Goal: Transaction & Acquisition: Subscribe to service/newsletter

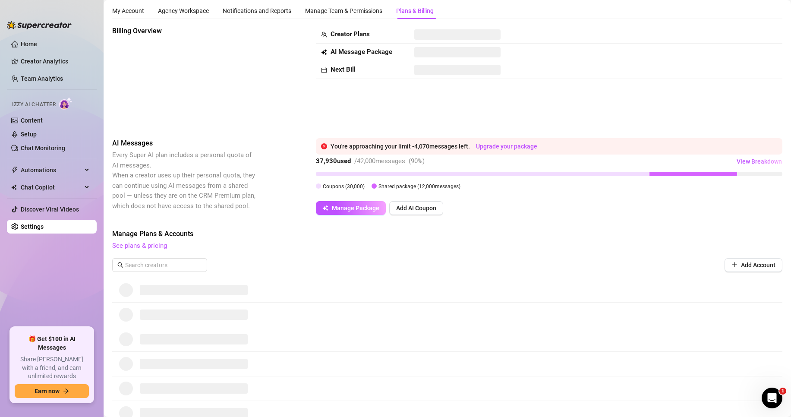
scroll to position [22, 0]
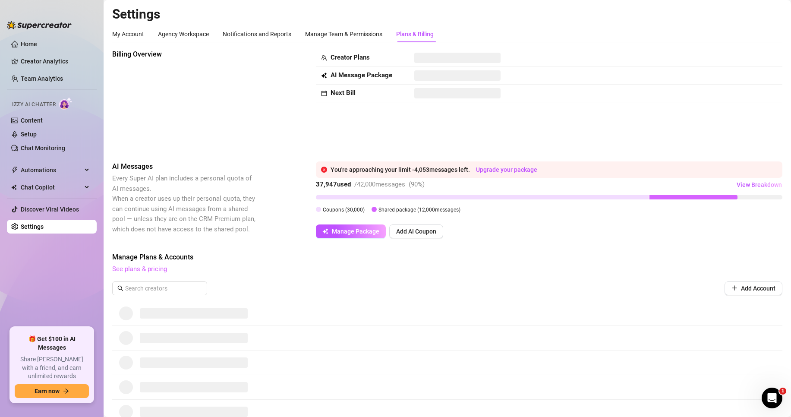
click at [156, 268] on link "See plans & pricing" at bounding box center [139, 269] width 55 height 8
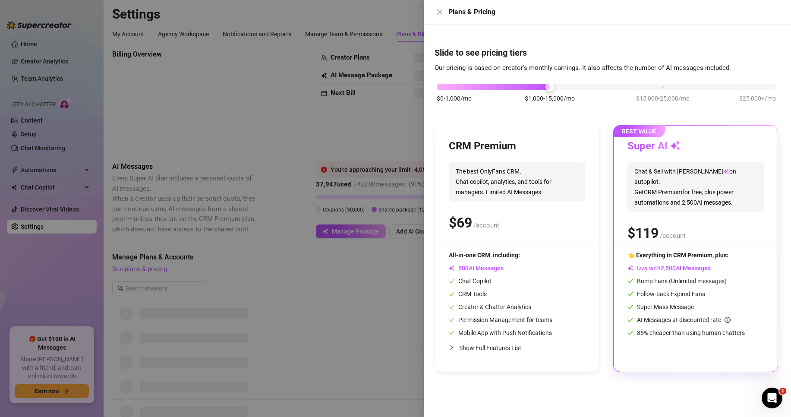
click at [243, 162] on div at bounding box center [395, 208] width 791 height 417
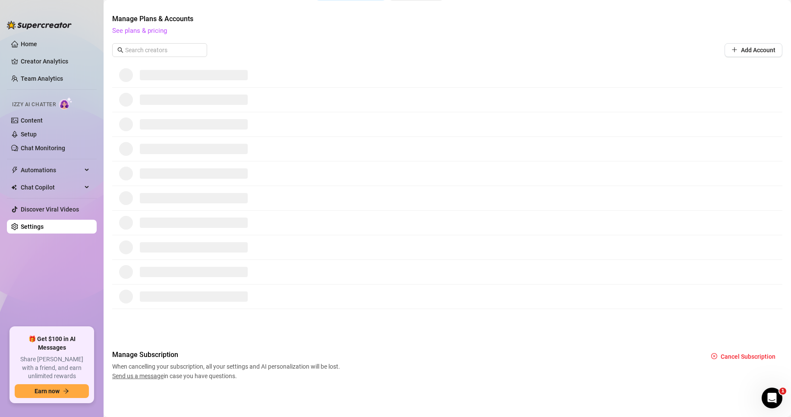
scroll to position [109, 0]
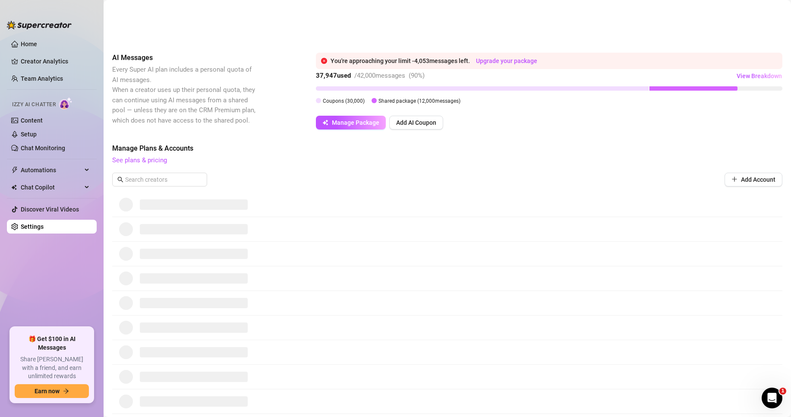
click at [160, 165] on span "See plans & pricing" at bounding box center [447, 160] width 670 height 10
click at [162, 162] on link "See plans & pricing" at bounding box center [139, 160] width 55 height 8
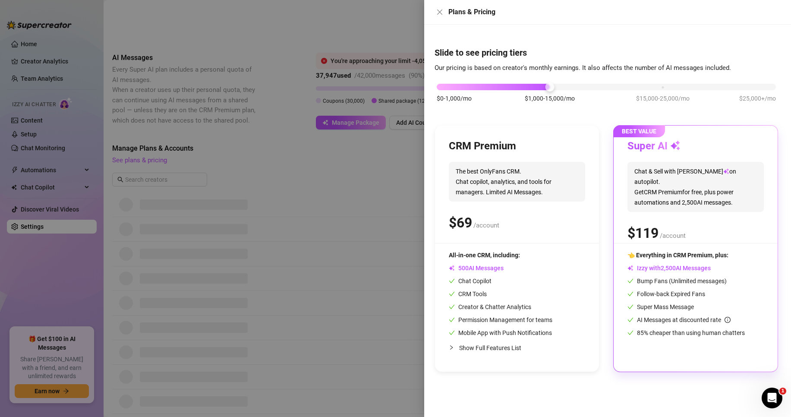
click at [398, 238] on div at bounding box center [395, 208] width 791 height 417
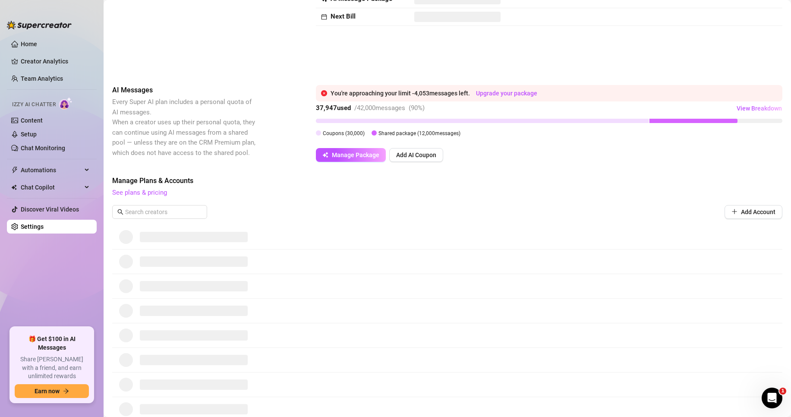
scroll to position [0, 0]
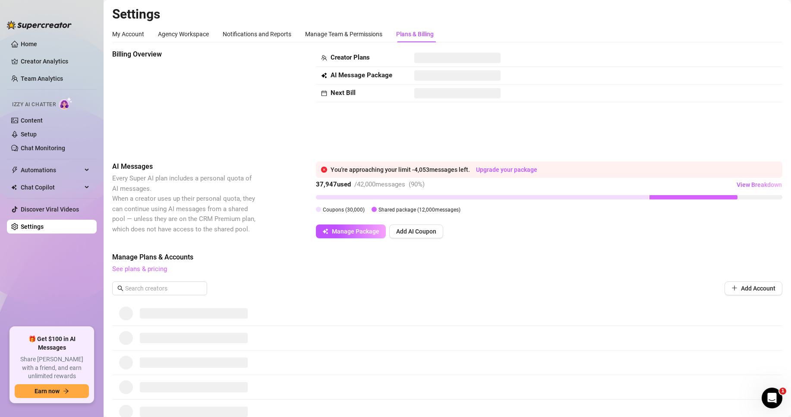
click at [143, 268] on link "See plans & pricing" at bounding box center [139, 269] width 55 height 8
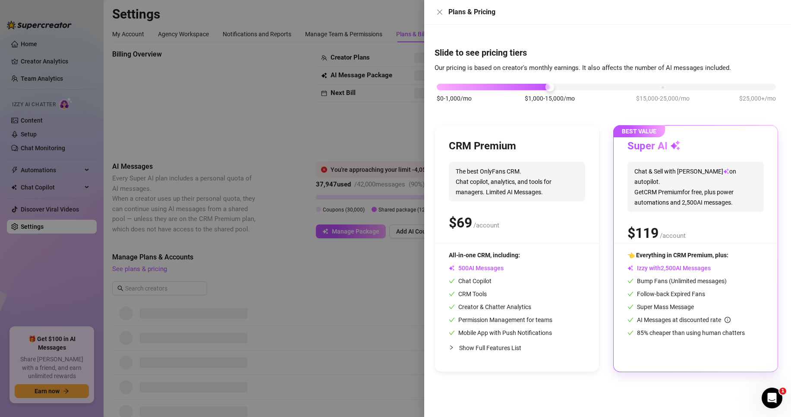
click at [277, 200] on div at bounding box center [395, 208] width 791 height 417
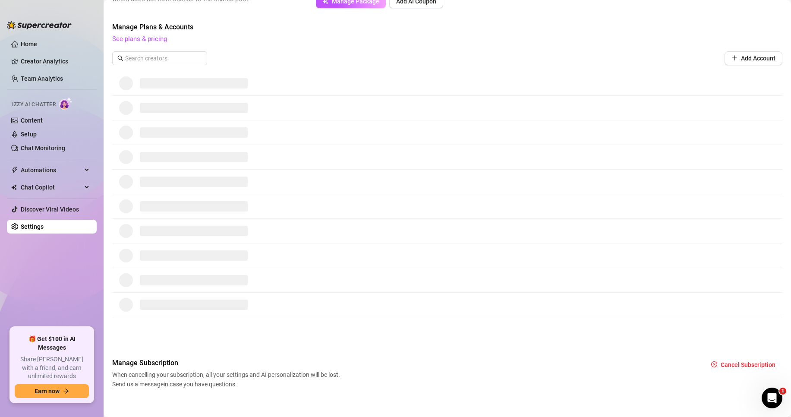
scroll to position [238, 0]
